Goal: Task Accomplishment & Management: Manage account settings

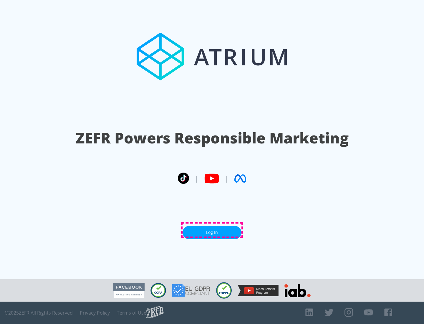
click at [212, 230] on link "Log In" at bounding box center [212, 232] width 59 height 13
